Goal: Task Accomplishment & Management: Use online tool/utility

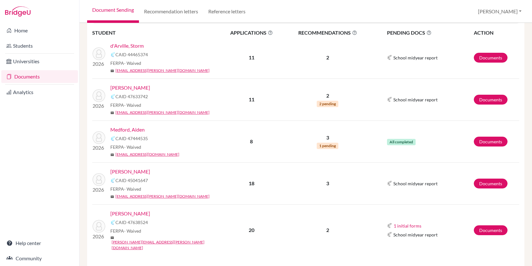
scroll to position [98, 0]
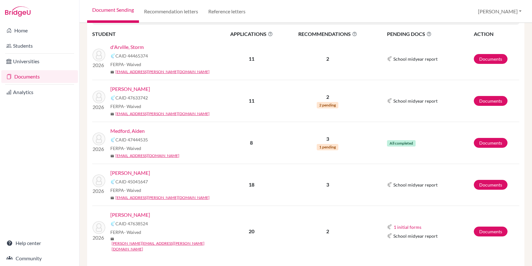
click at [129, 215] on link "[PERSON_NAME]" at bounding box center [130, 215] width 40 height 8
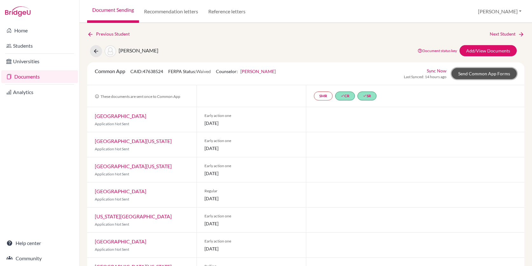
click at [479, 72] on link "Send Common App Forms" at bounding box center [484, 73] width 65 height 11
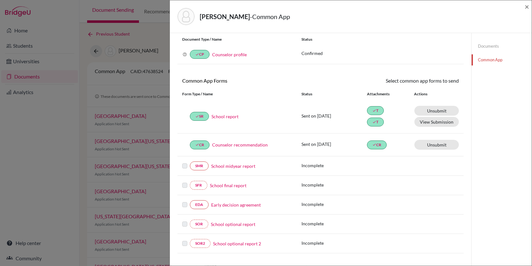
scroll to position [28, 0]
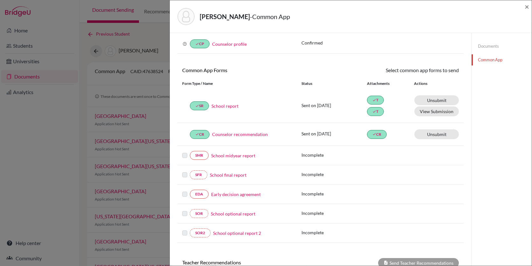
click at [237, 135] on link "Counselor recommendation" at bounding box center [240, 134] width 56 height 7
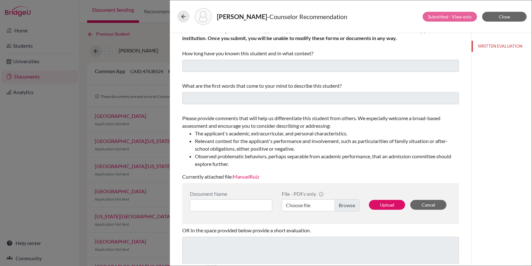
scroll to position [32, 0]
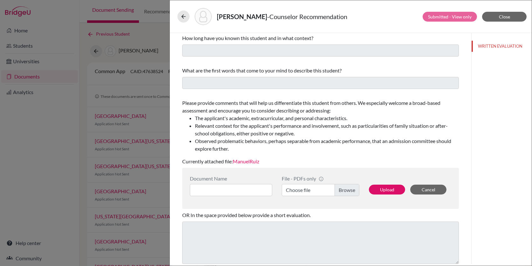
click at [255, 162] on link "ManuelRuiz" at bounding box center [246, 161] width 26 height 6
click at [53, 134] on div "ruiz, manuel - Counselor Recommendation Submitted - View only Close You can sub…" at bounding box center [266, 133] width 532 height 266
click at [185, 18] on icon at bounding box center [183, 16] width 6 height 6
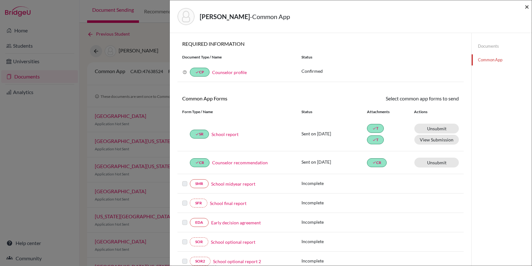
click at [527, 7] on span "×" at bounding box center [527, 6] width 4 height 9
